Goal: Information Seeking & Learning: Learn about a topic

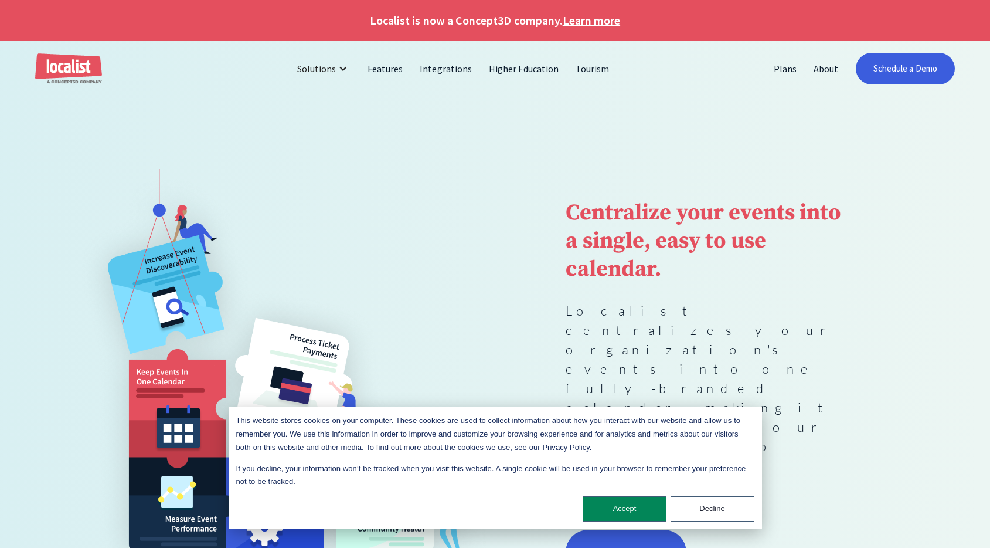
click at [68, 66] on img "home" at bounding box center [68, 68] width 67 height 31
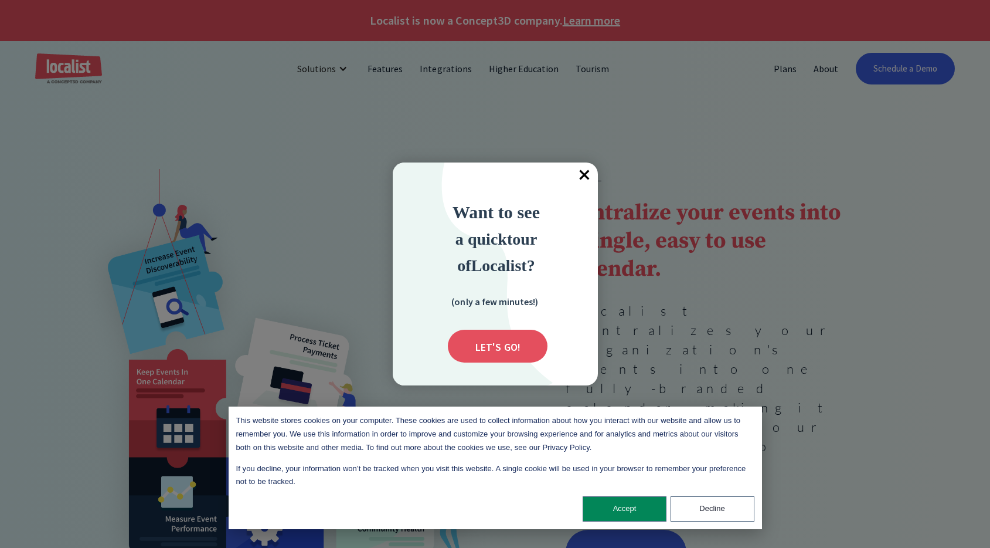
click at [586, 176] on span "×" at bounding box center [585, 175] width 26 height 26
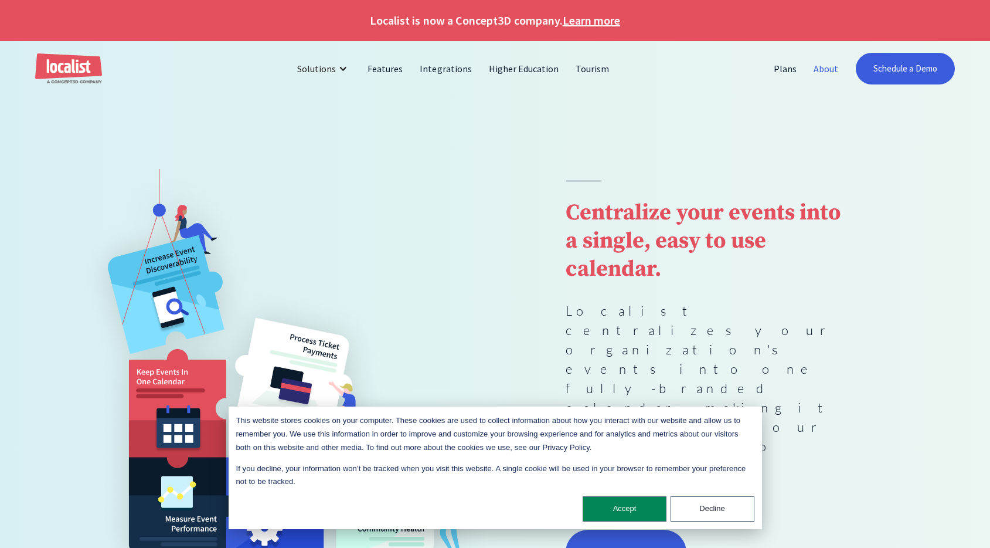
click at [811, 68] on link "About" at bounding box center [827, 69] width 42 height 28
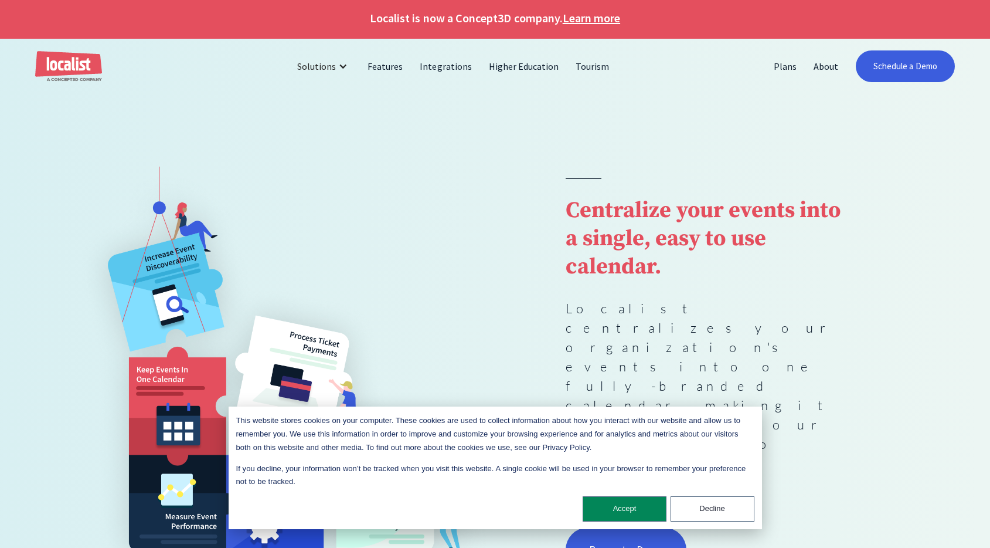
scroll to position [3, 0]
click at [825, 64] on link "About" at bounding box center [827, 66] width 42 height 28
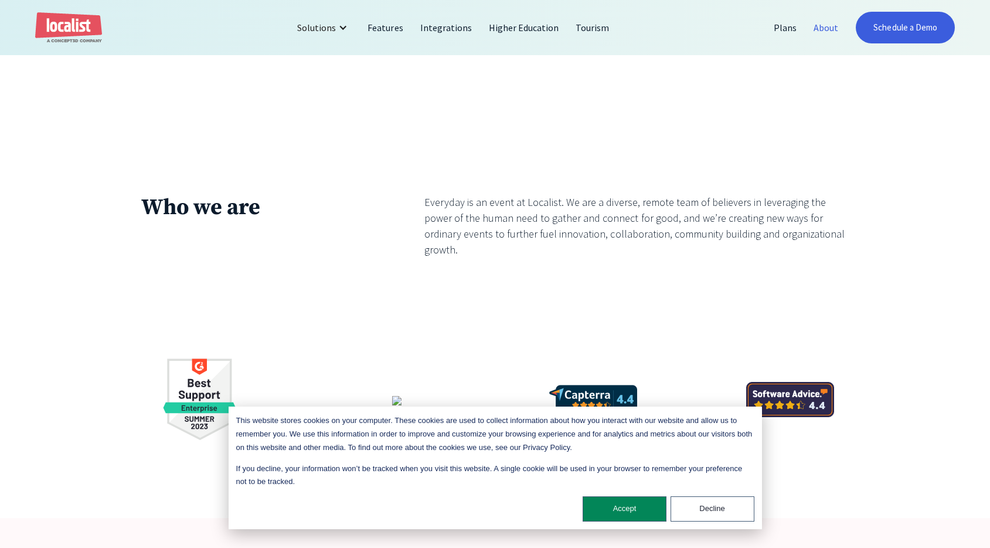
scroll to position [2115, 0]
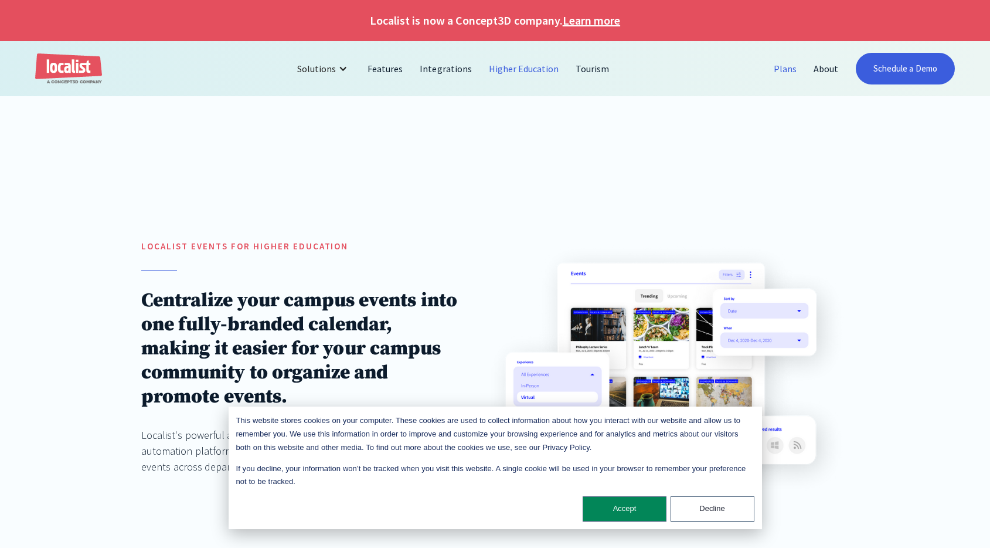
click at [792, 66] on link "Plans" at bounding box center [786, 69] width 40 height 28
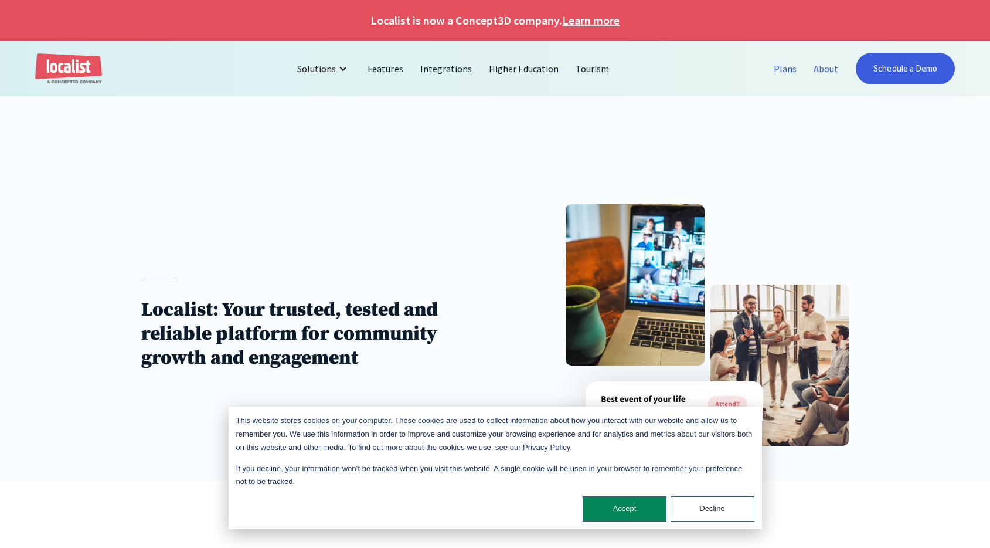
click at [801, 67] on link "Plans" at bounding box center [786, 69] width 40 height 28
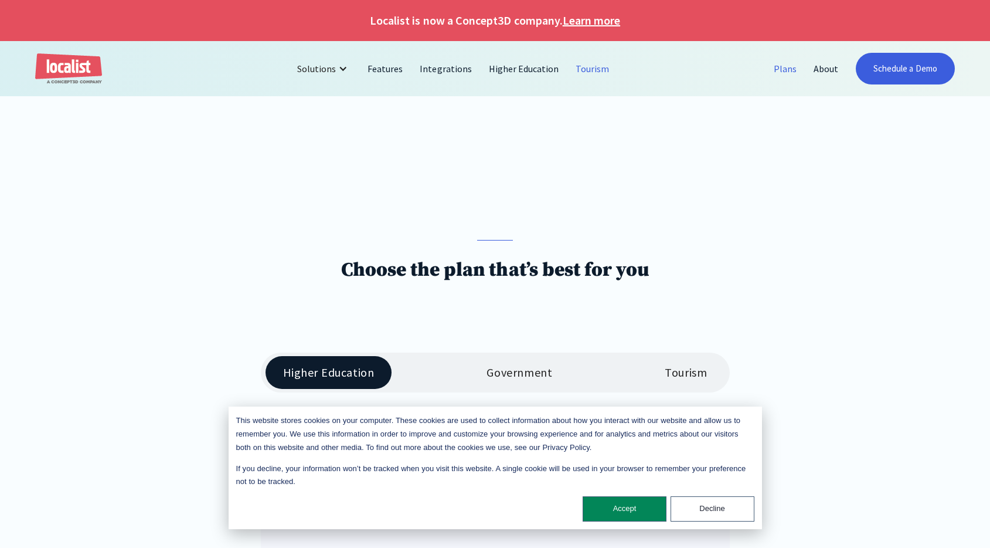
click at [581, 66] on link "Tourism" at bounding box center [593, 69] width 50 height 28
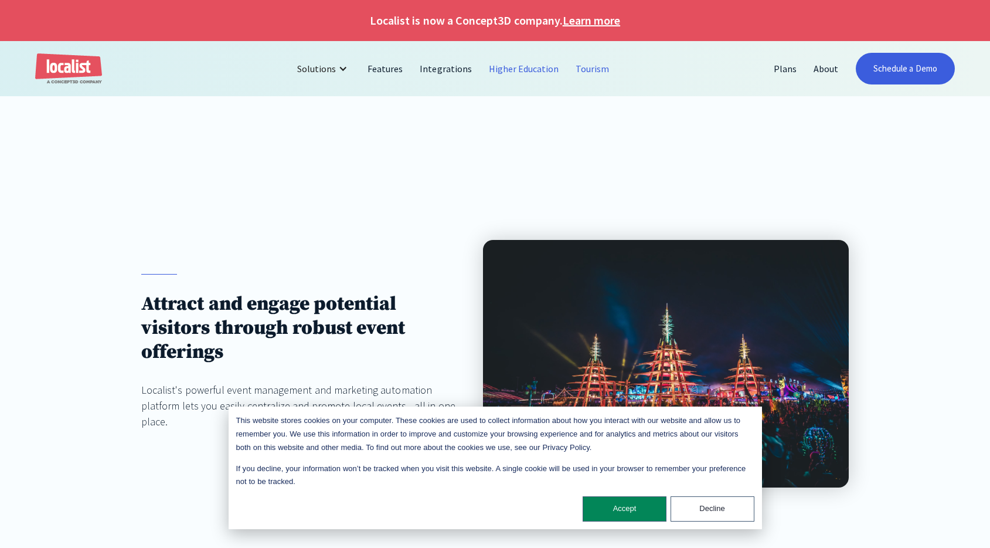
click at [505, 66] on link "Higher Education" at bounding box center [524, 69] width 87 height 28
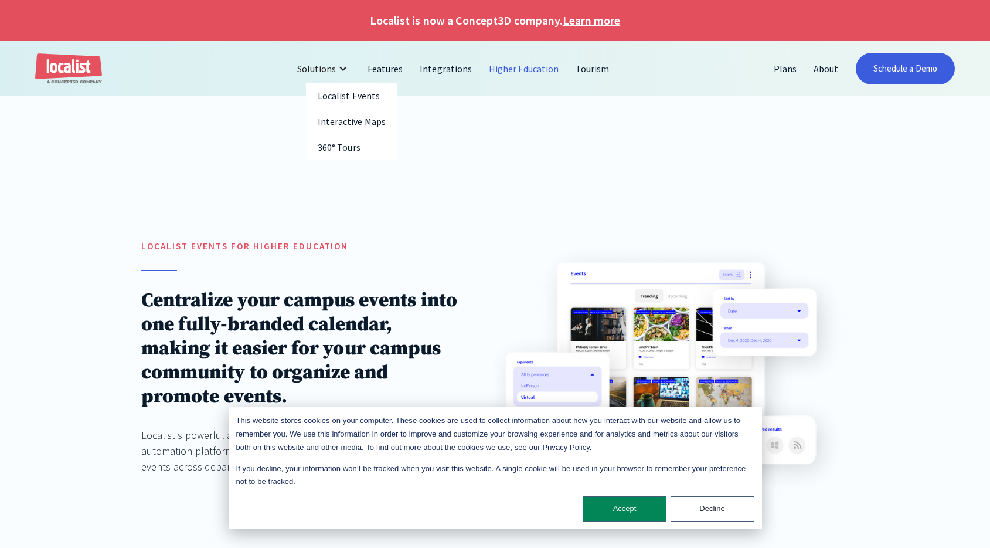
click at [336, 67] on div "Solutions" at bounding box center [316, 69] width 39 height 14
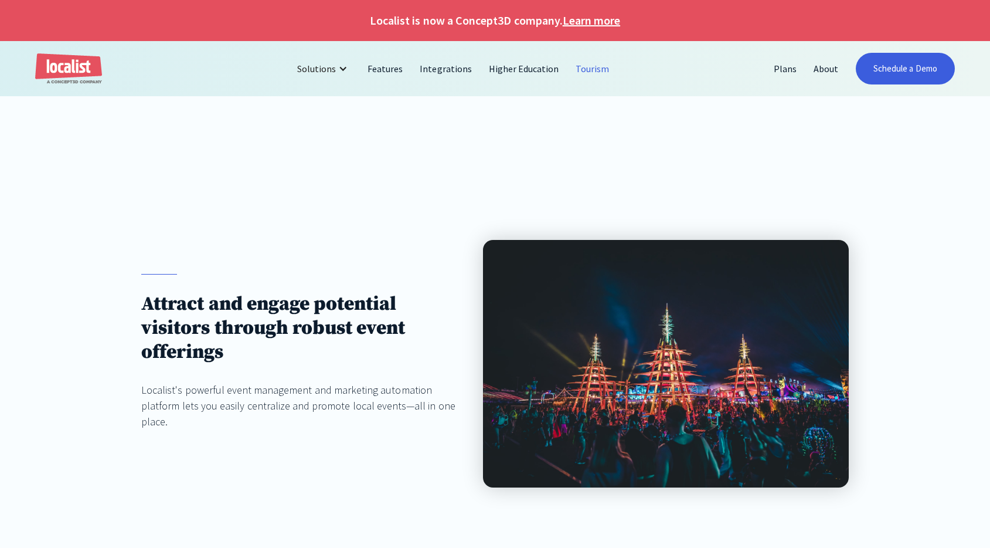
scroll to position [96, 0]
